Goal: Use online tool/utility: Utilize a website feature to perform a specific function

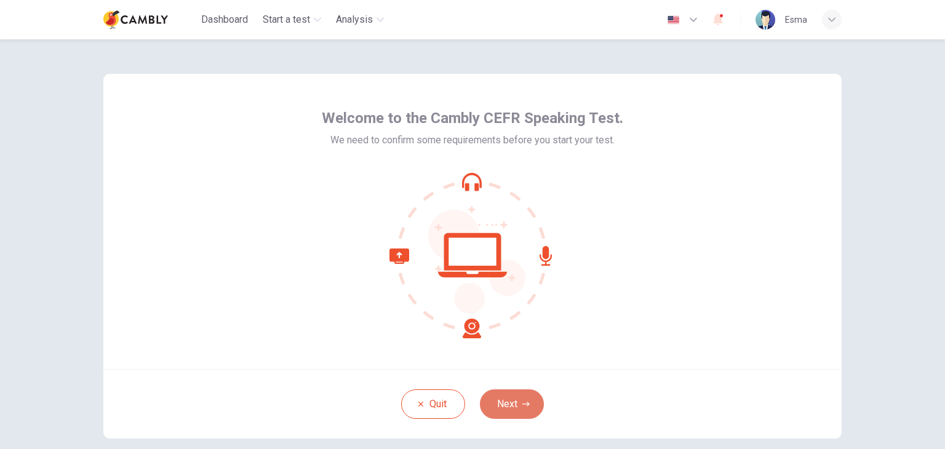
click at [516, 404] on button "Next" at bounding box center [512, 405] width 64 height 30
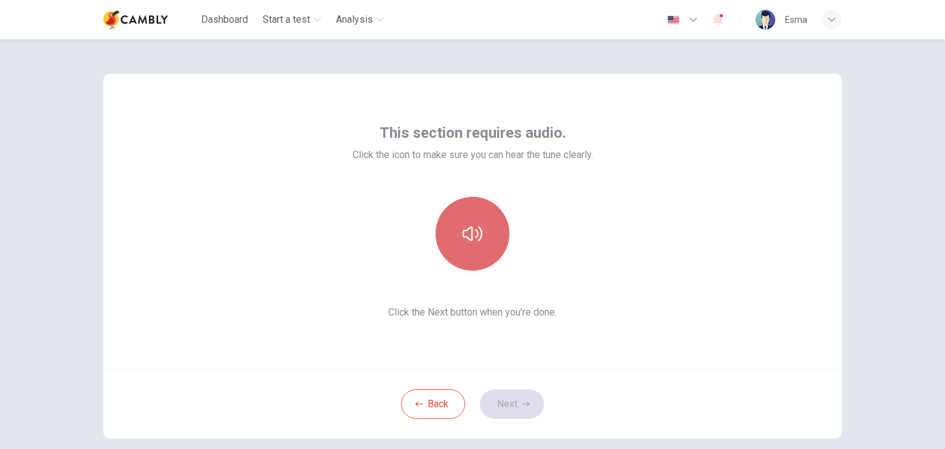
click at [472, 234] on icon "button" at bounding box center [473, 234] width 20 height 20
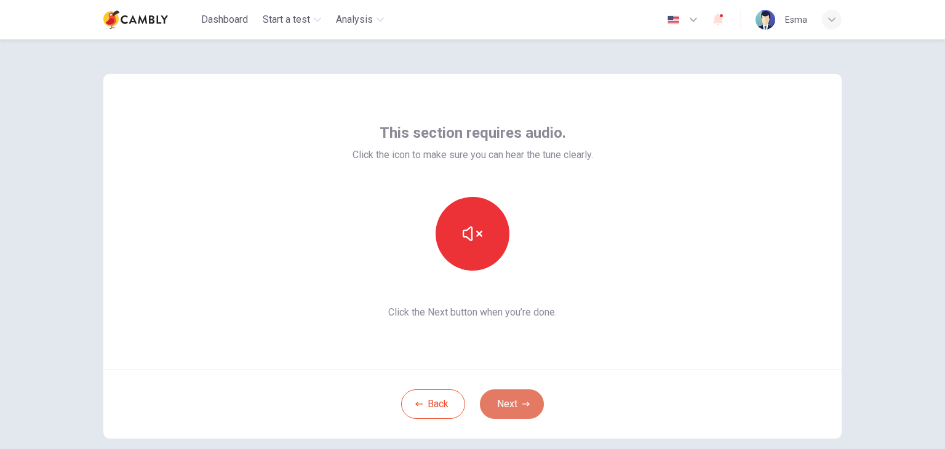
click at [495, 402] on button "Next" at bounding box center [512, 405] width 64 height 30
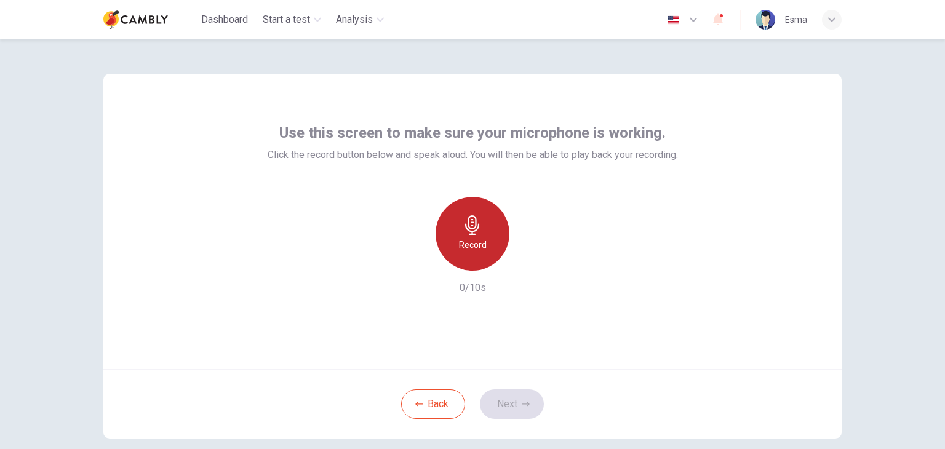
click at [470, 240] on h6 "Record" at bounding box center [473, 245] width 28 height 15
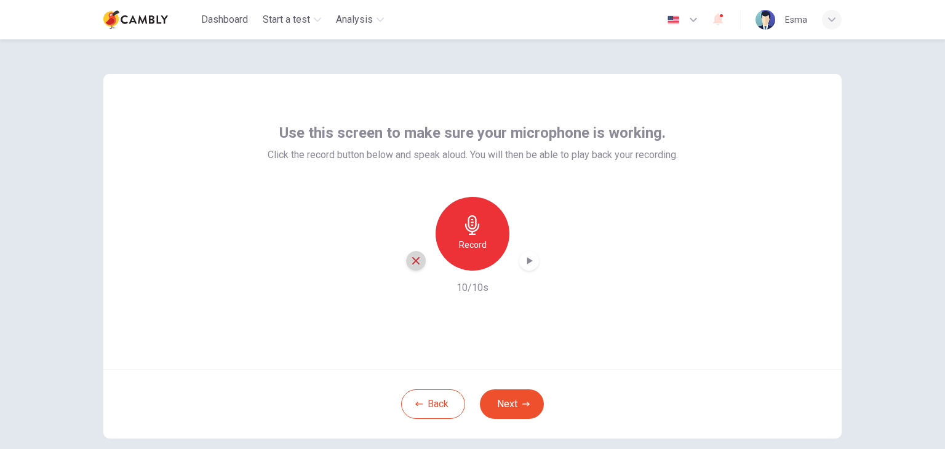
click at [410, 260] on icon "button" at bounding box center [415, 260] width 11 height 11
click at [420, 406] on button "Back" at bounding box center [433, 405] width 64 height 30
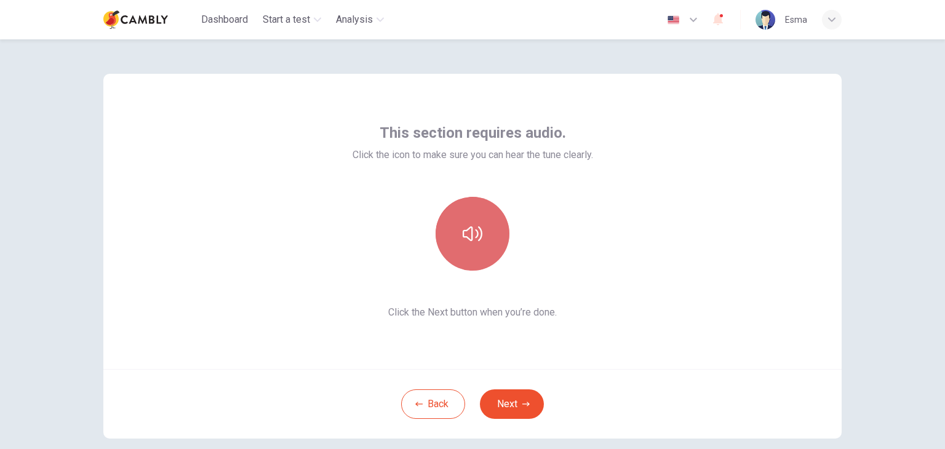
click at [470, 239] on icon "button" at bounding box center [473, 234] width 20 height 20
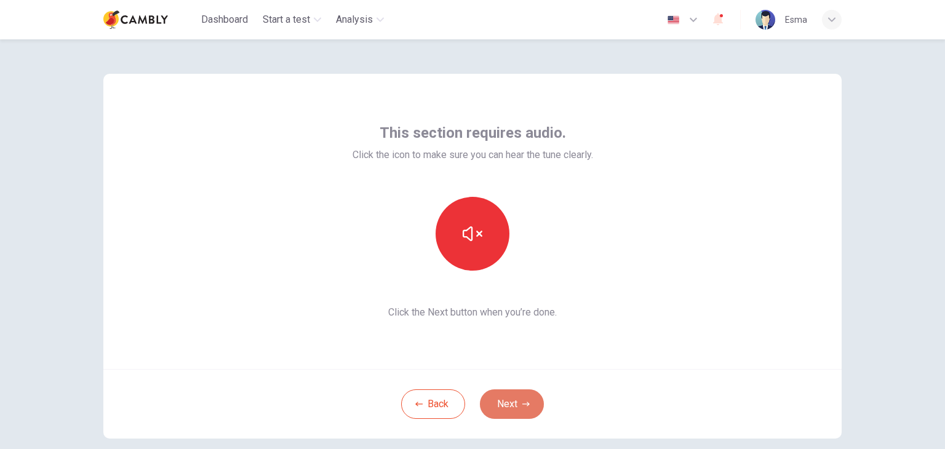
click at [507, 406] on button "Next" at bounding box center [512, 405] width 64 height 30
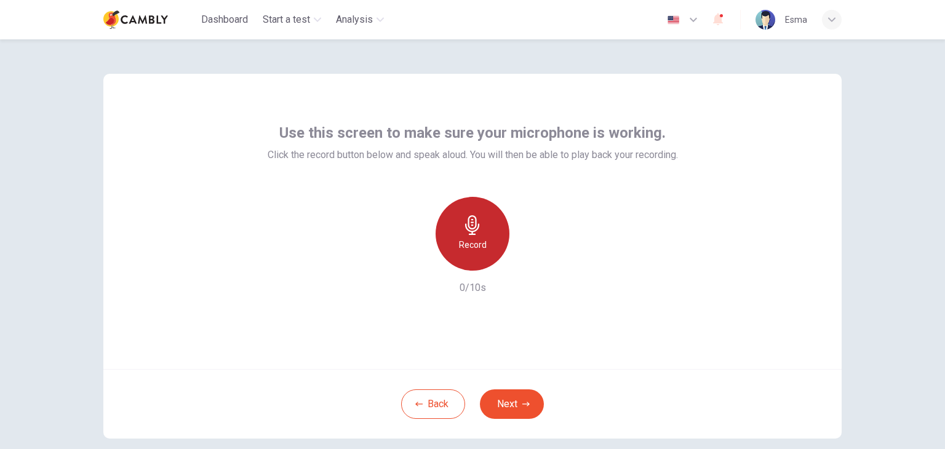
click at [479, 239] on h6 "Record" at bounding box center [473, 245] width 28 height 15
click at [479, 239] on div "Stop" at bounding box center [473, 234] width 74 height 74
click at [530, 264] on icon "button" at bounding box center [529, 261] width 12 height 12
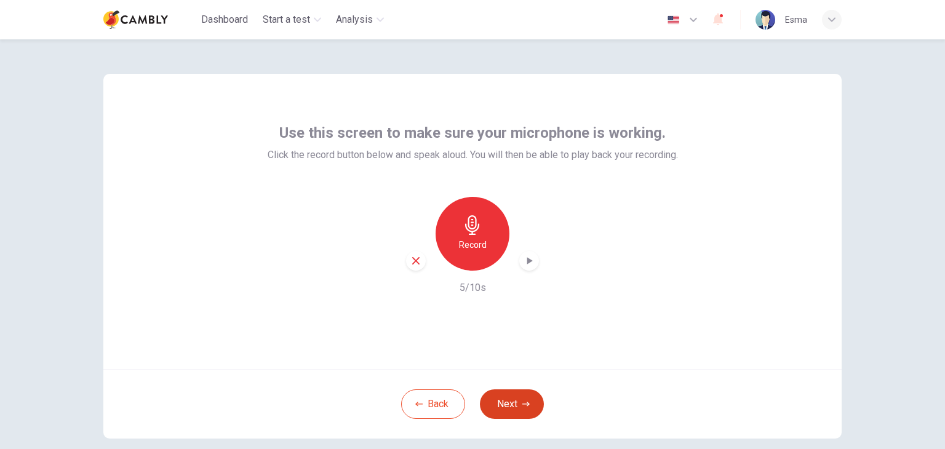
click at [507, 410] on button "Next" at bounding box center [512, 405] width 64 height 30
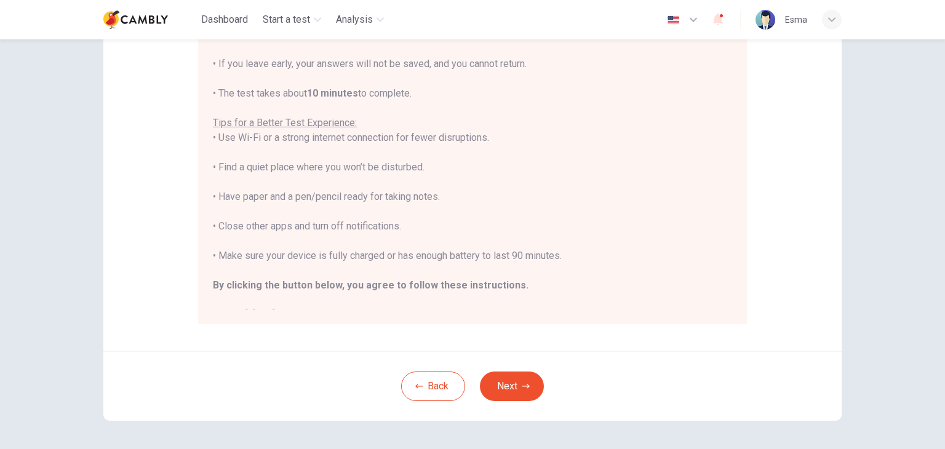
scroll to position [222, 0]
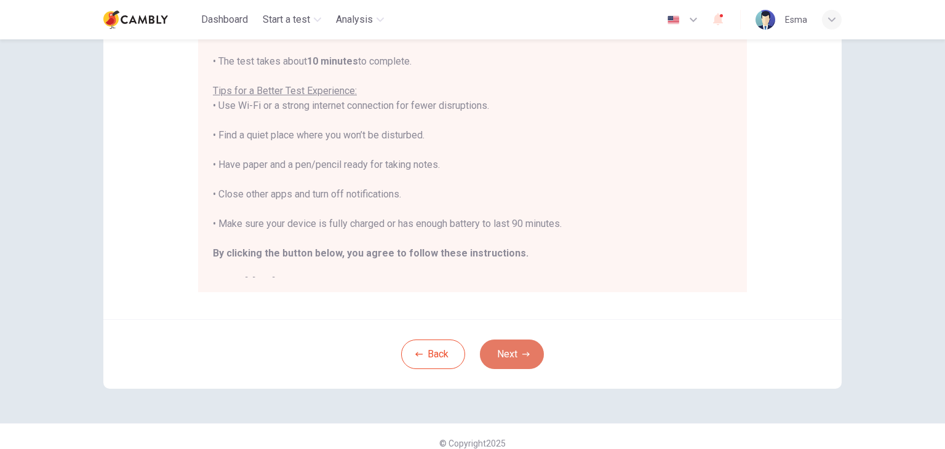
click at [510, 350] on button "Next" at bounding box center [512, 355] width 64 height 30
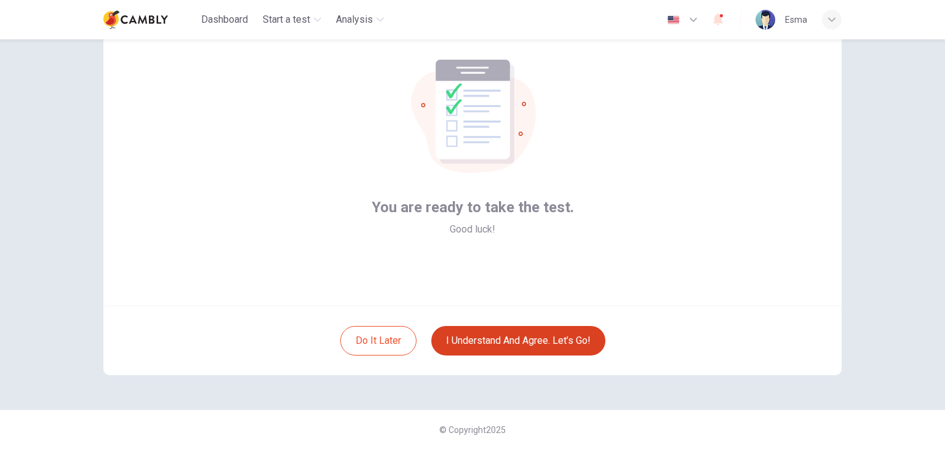
scroll to position [63, 0]
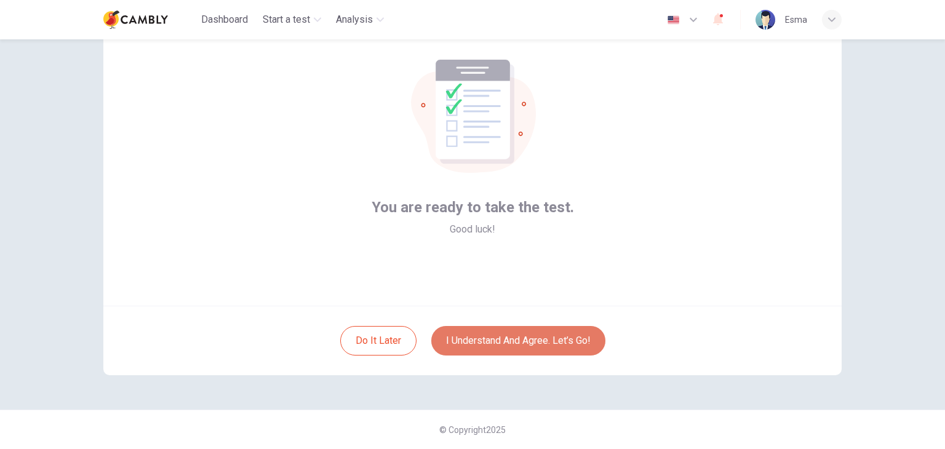
click at [502, 337] on button "I understand and agree. Let’s go!" at bounding box center [518, 341] width 174 height 30
click at [504, 343] on button "I understand and agree. Let’s go!" at bounding box center [518, 341] width 174 height 30
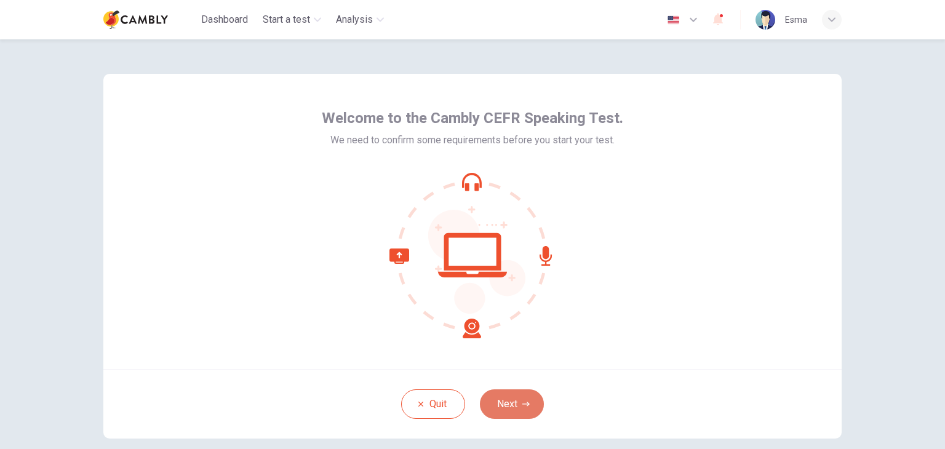
click at [529, 394] on button "Next" at bounding box center [512, 405] width 64 height 30
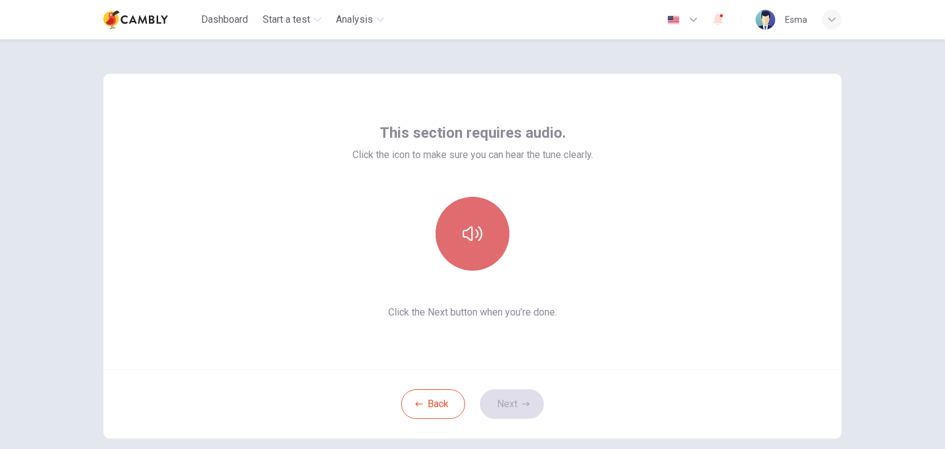
click at [500, 220] on button "button" at bounding box center [473, 234] width 74 height 74
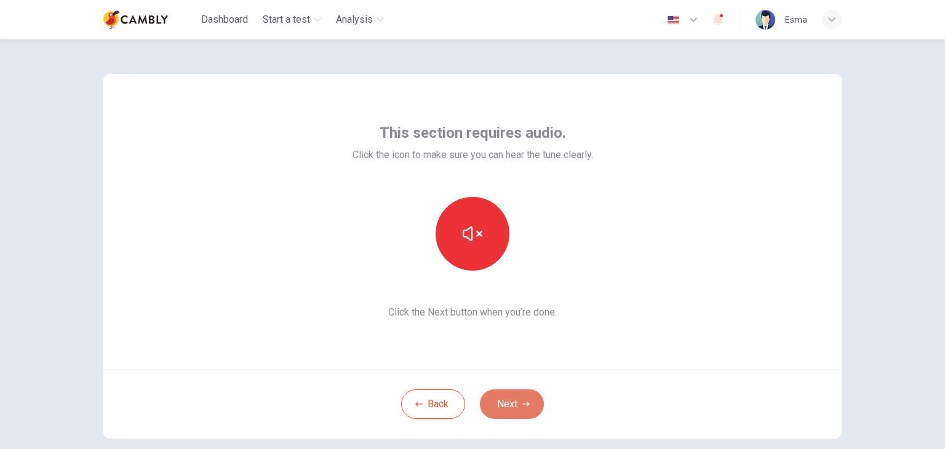
click at [516, 411] on button "Next" at bounding box center [512, 405] width 64 height 30
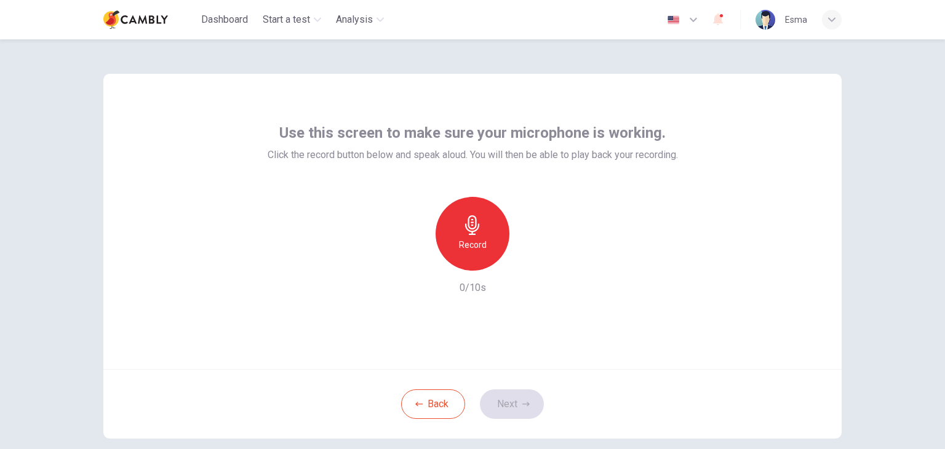
click at [466, 219] on icon "button" at bounding box center [473, 225] width 20 height 20
click at [487, 225] on div "Stop" at bounding box center [473, 234] width 74 height 74
click at [503, 408] on button "Next" at bounding box center [512, 405] width 64 height 30
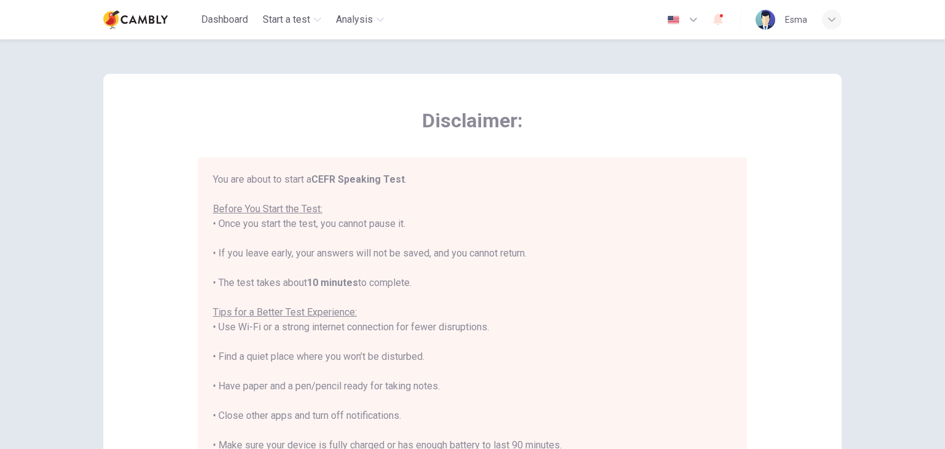
click at [593, 355] on div "You are about to start a CEFR Speaking Test . Before You Start the Test: • Once…" at bounding box center [472, 342] width 519 height 340
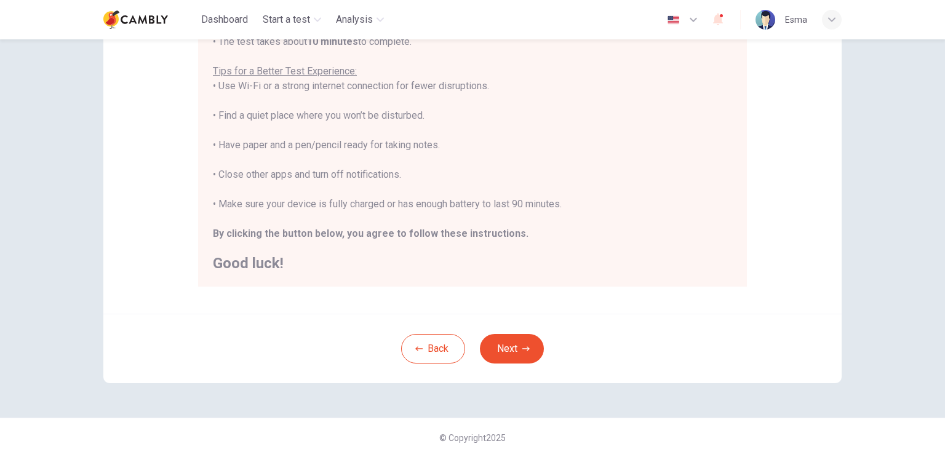
scroll to position [235, 0]
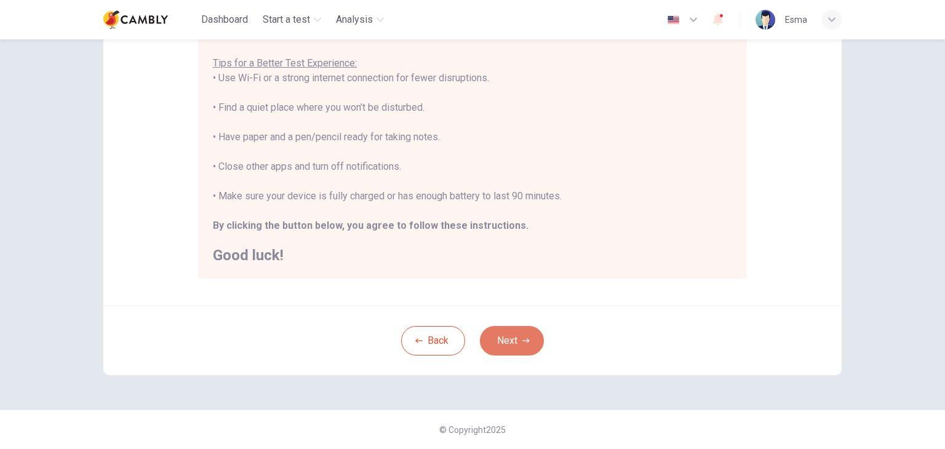
click at [503, 338] on button "Next" at bounding box center [512, 341] width 64 height 30
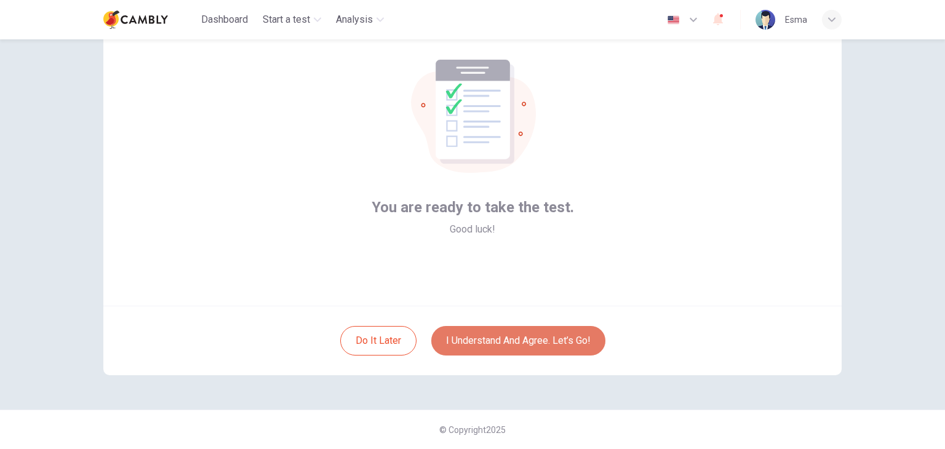
click at [510, 343] on button "I understand and agree. Let’s go!" at bounding box center [518, 341] width 174 height 30
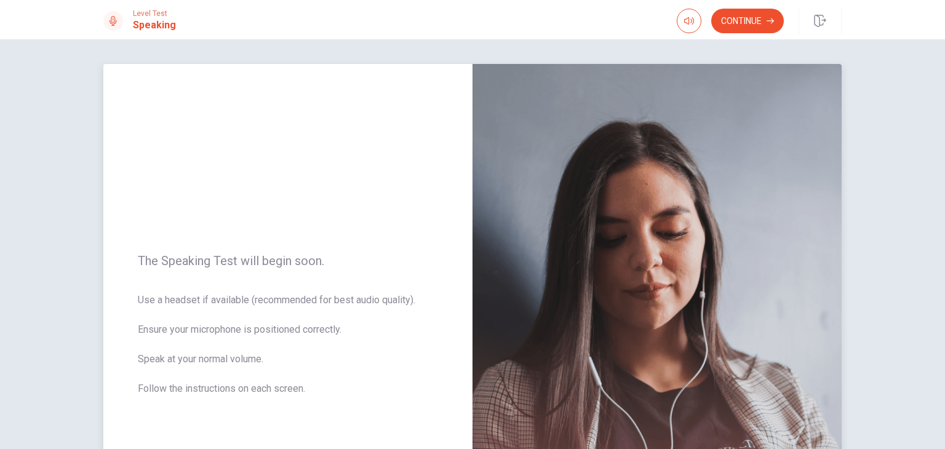
click at [367, 326] on span "Use a headset if available (recommended for best audio quality). Ensure your mi…" at bounding box center [288, 352] width 300 height 118
click at [735, 22] on button "Continue" at bounding box center [747, 21] width 73 height 25
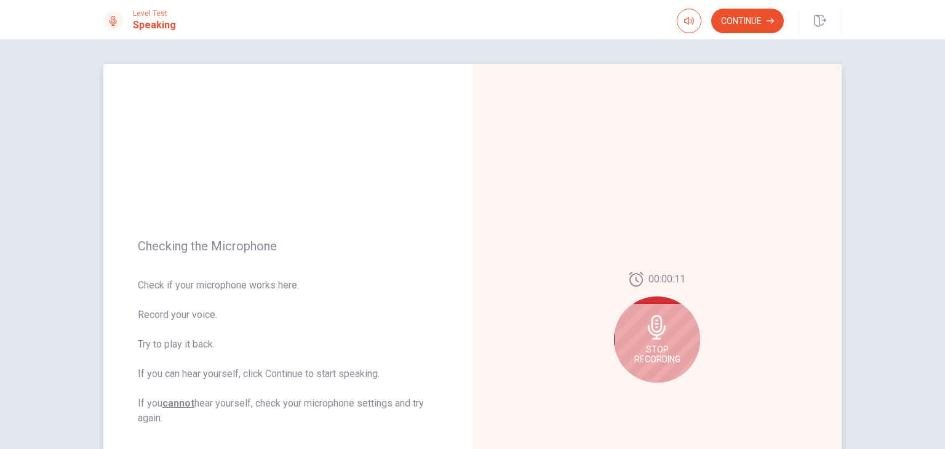
click at [360, 215] on div "Checking the Microphone Check if your microphone works here. Record your voice.…" at bounding box center [287, 332] width 369 height 537
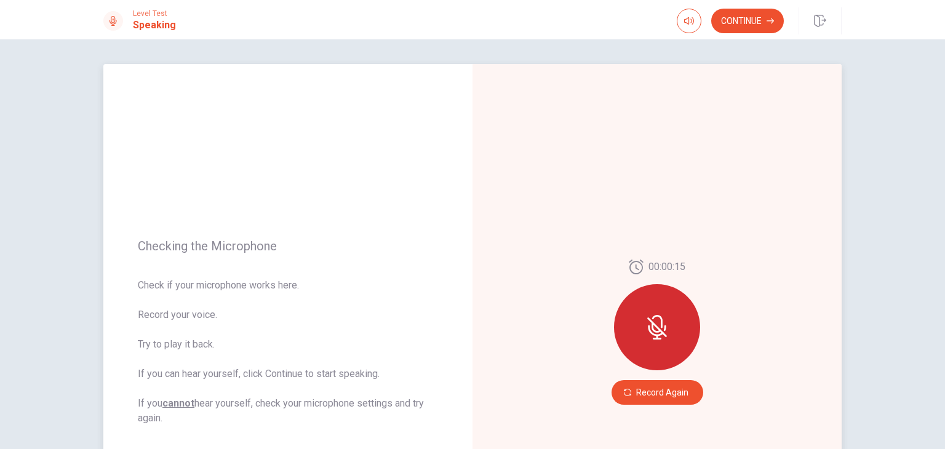
click at [655, 314] on div at bounding box center [657, 327] width 86 height 86
click at [646, 391] on button "Record Again" at bounding box center [658, 392] width 92 height 25
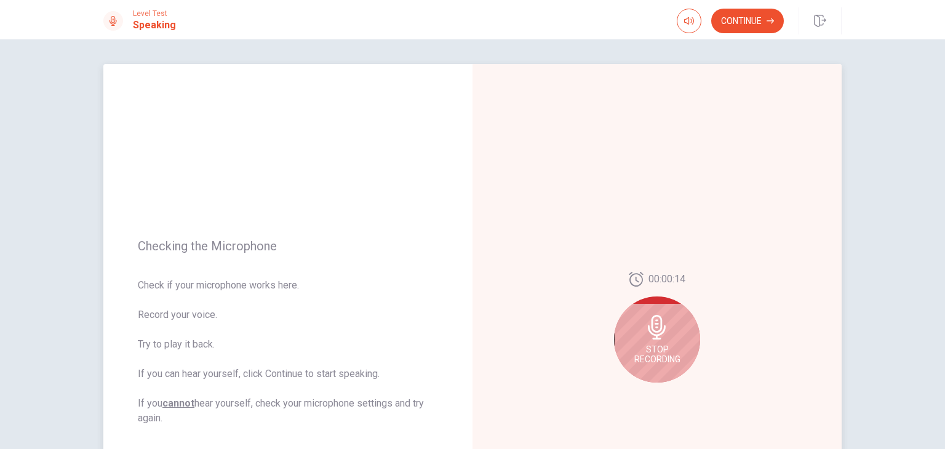
click at [649, 361] on span "Stop Recording" at bounding box center [657, 355] width 46 height 20
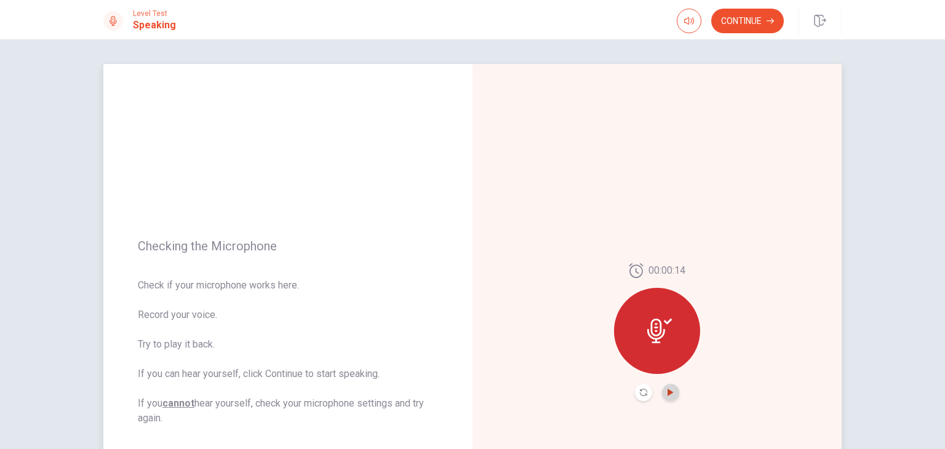
click at [670, 391] on icon "Play Audio" at bounding box center [670, 392] width 7 height 7
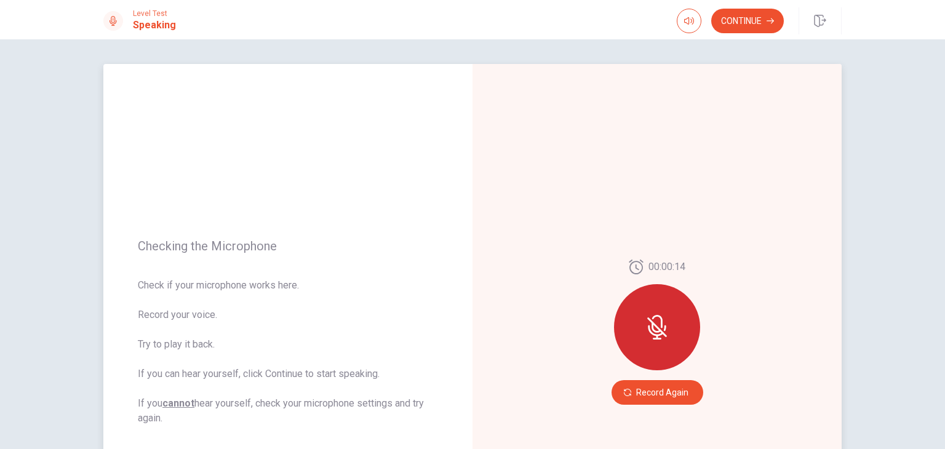
click at [812, 340] on div "00:00:14 Record Again" at bounding box center [657, 332] width 369 height 537
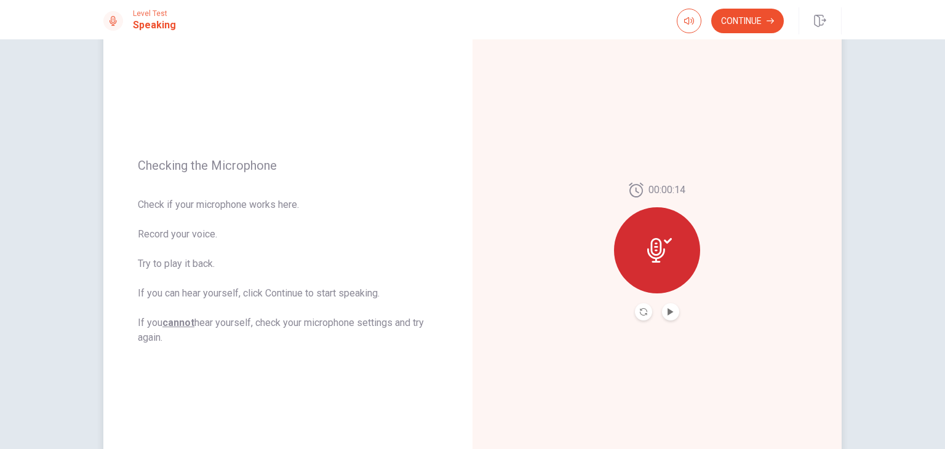
scroll to position [43, 0]
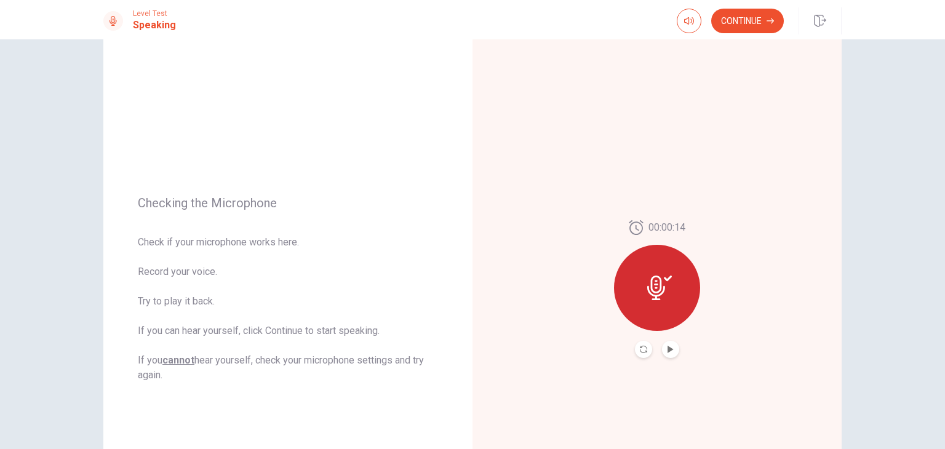
click at [660, 286] on icon at bounding box center [659, 288] width 25 height 25
drag, startPoint x: 754, startPoint y: 7, endPoint x: 751, endPoint y: 25, distance: 18.1
click at [751, 25] on div "Continue" at bounding box center [759, 20] width 165 height 27
click at [751, 25] on button "Continue" at bounding box center [747, 21] width 73 height 25
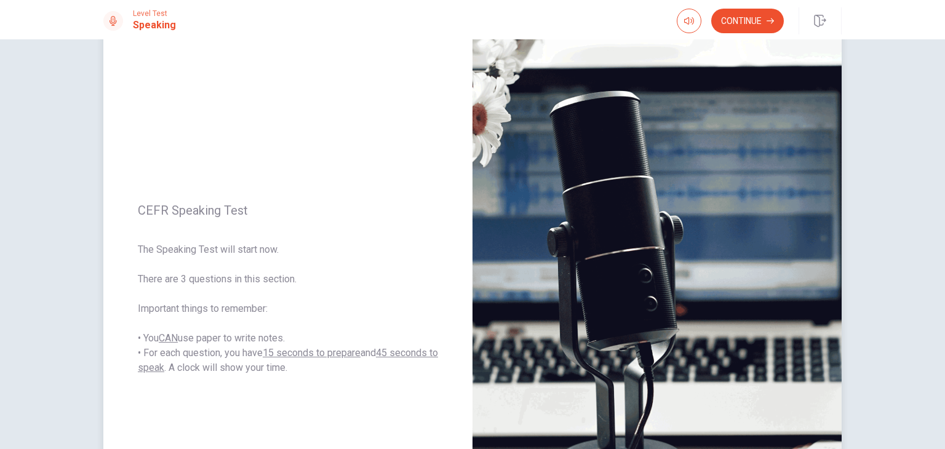
click at [319, 177] on div "CEFR Speaking Test The Speaking Test will start now. There are 3 questions in t…" at bounding box center [287, 289] width 369 height 537
click at [754, 18] on button "Continue" at bounding box center [747, 21] width 73 height 25
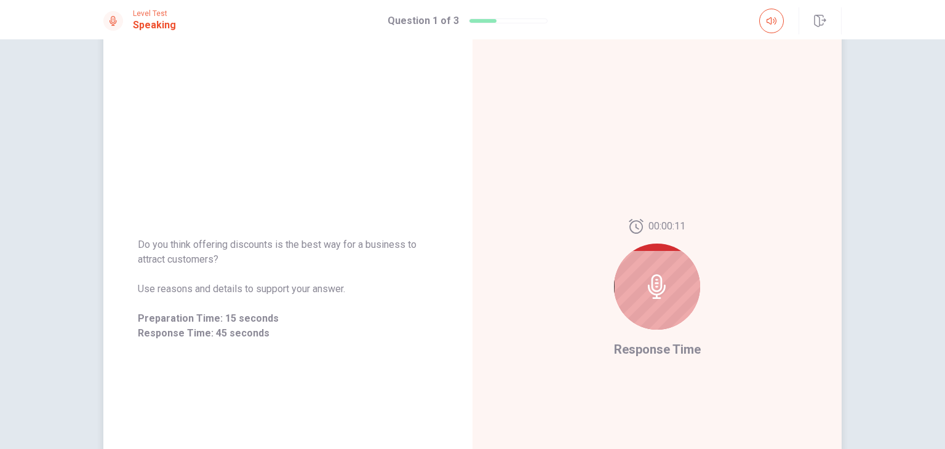
click at [652, 295] on icon at bounding box center [657, 286] width 18 height 25
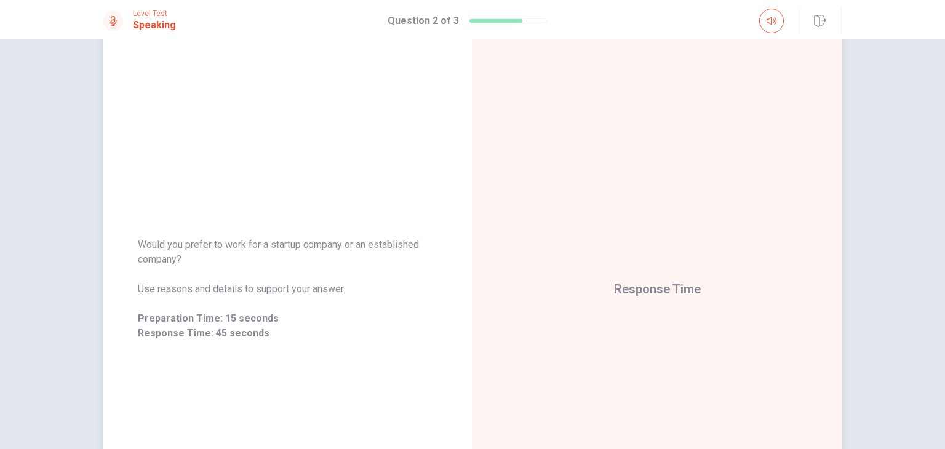
click at [391, 273] on div "Would you prefer to work for a startup company or an established company? Use r…" at bounding box center [288, 289] width 300 height 103
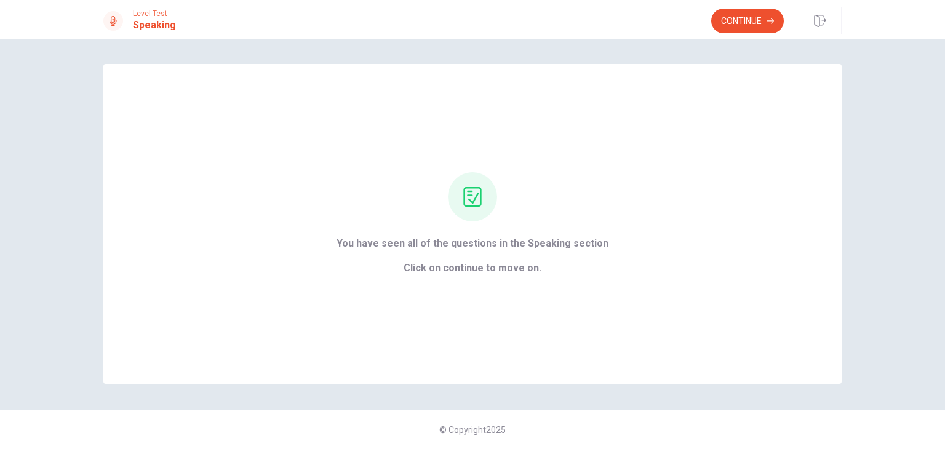
scroll to position [0, 0]
click at [755, 23] on button "Continue" at bounding box center [747, 21] width 73 height 25
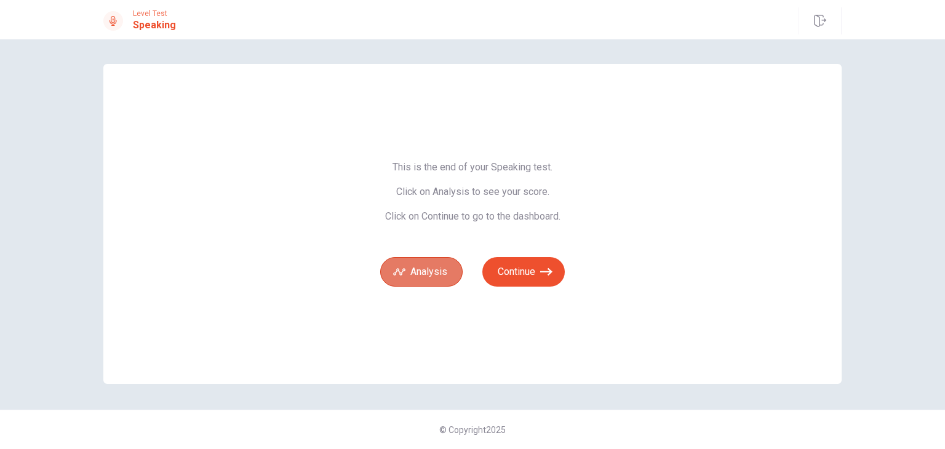
click at [433, 279] on button "Analysis" at bounding box center [421, 272] width 82 height 30
